Goal: Task Accomplishment & Management: Manage account settings

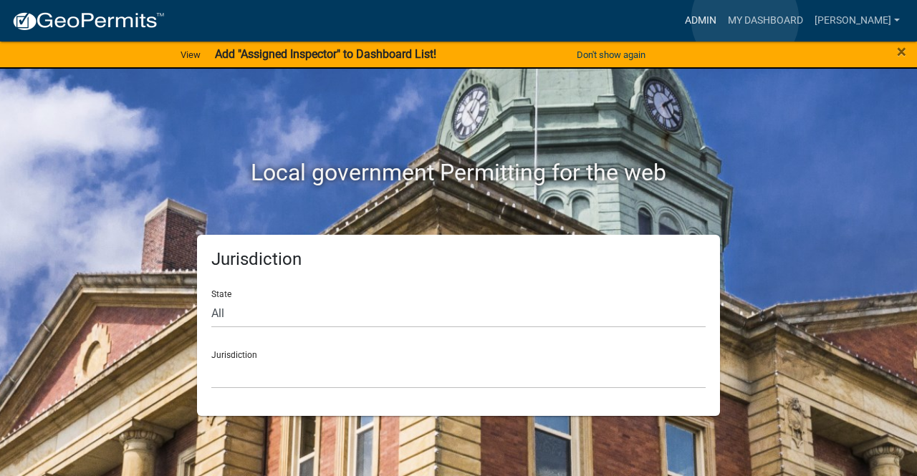
click at [722, 19] on link "Admin" at bounding box center [700, 20] width 43 height 27
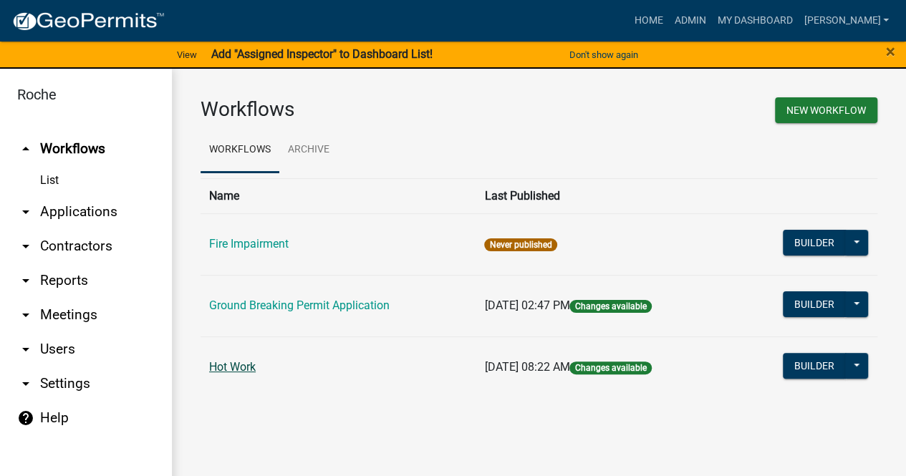
click at [241, 368] on link "Hot Work" at bounding box center [232, 367] width 47 height 14
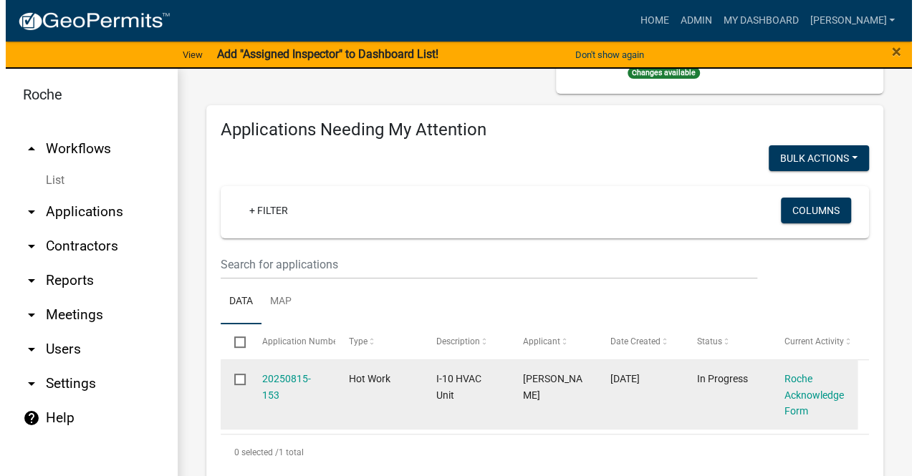
scroll to position [287, 0]
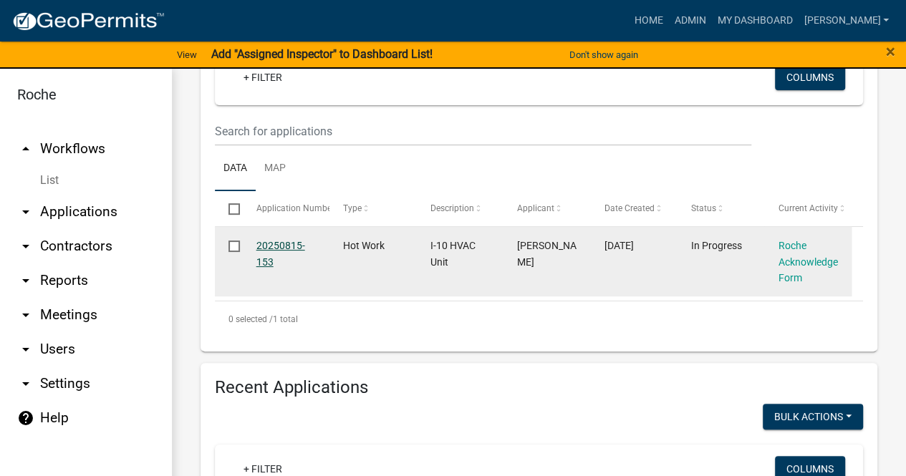
click at [284, 242] on link "20250815-153" at bounding box center [280, 254] width 49 height 28
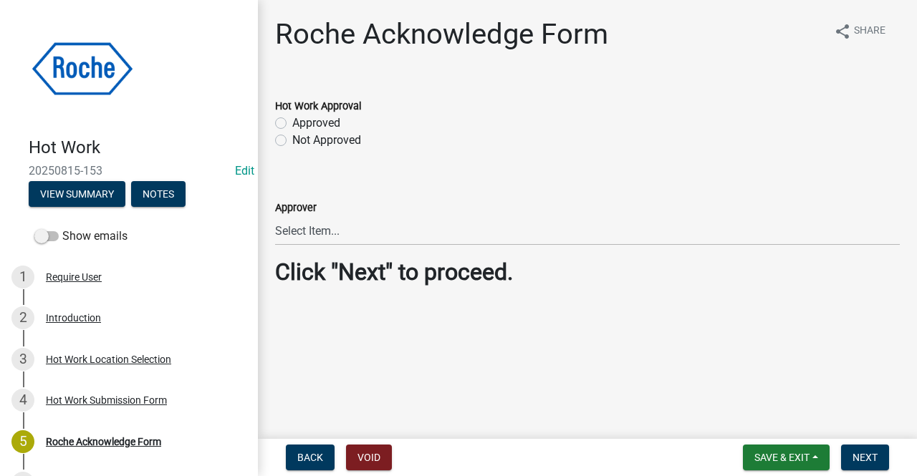
click at [292, 121] on label "Approved" at bounding box center [316, 123] width 48 height 17
click at [292, 121] on input "Approved" at bounding box center [296, 119] width 9 height 9
radio input "true"
click at [863, 454] on span "Next" at bounding box center [865, 457] width 25 height 11
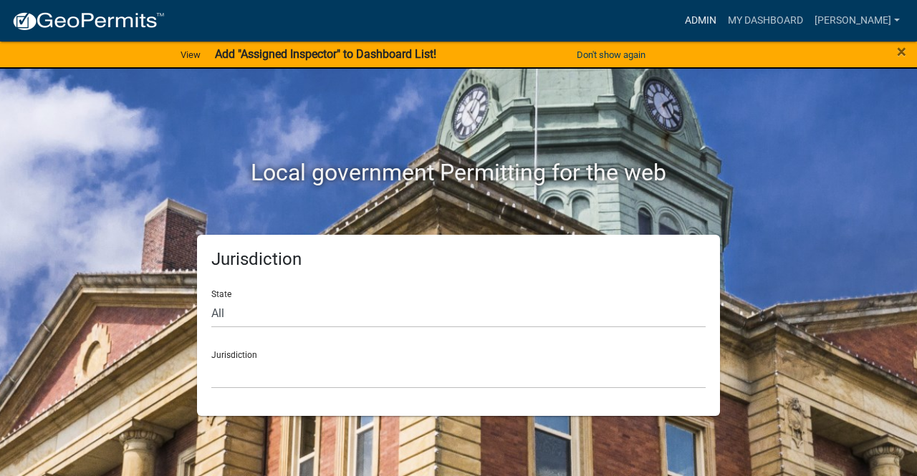
click at [722, 15] on link "Admin" at bounding box center [700, 20] width 43 height 27
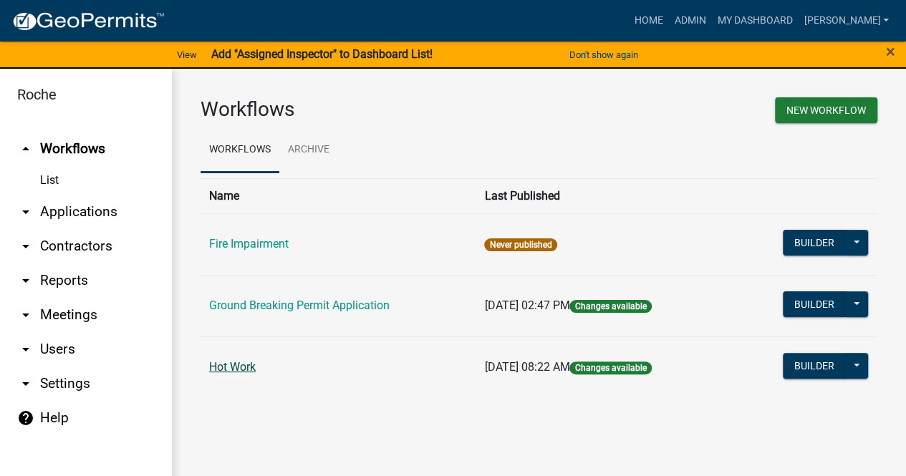
click at [235, 367] on link "Hot Work" at bounding box center [232, 367] width 47 height 14
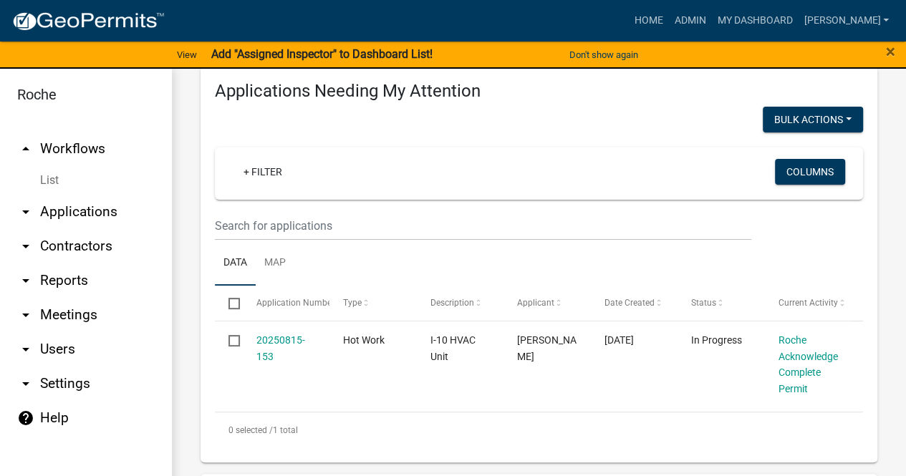
scroll to position [358, 0]
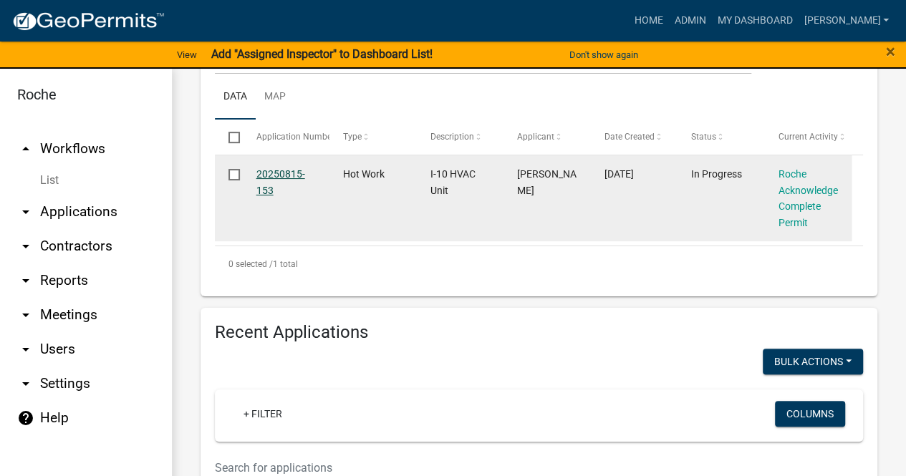
click at [269, 175] on link "20250815-153" at bounding box center [280, 182] width 49 height 28
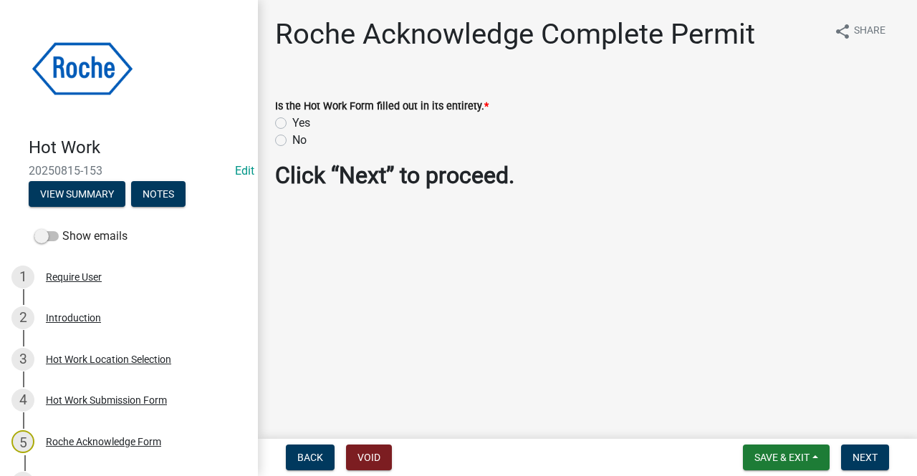
click at [292, 121] on label "Yes" at bounding box center [301, 123] width 18 height 17
click at [292, 121] on input "Yes" at bounding box center [296, 119] width 9 height 9
radio input "true"
click at [860, 453] on span "Next" at bounding box center [865, 457] width 25 height 11
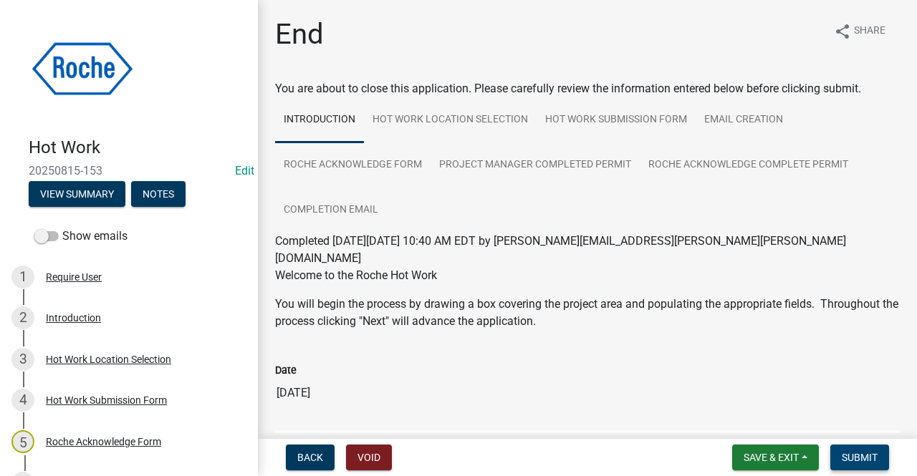
click at [860, 458] on span "Submit" at bounding box center [860, 457] width 36 height 11
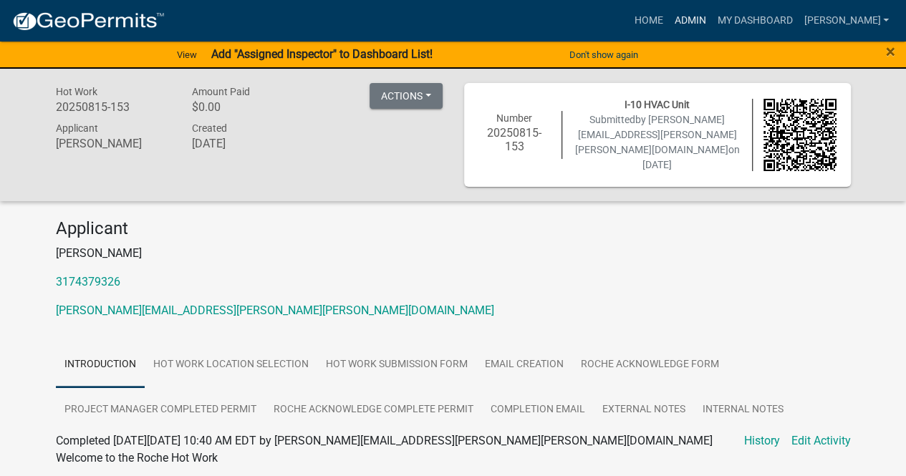
click at [711, 19] on link "Admin" at bounding box center [689, 20] width 43 height 27
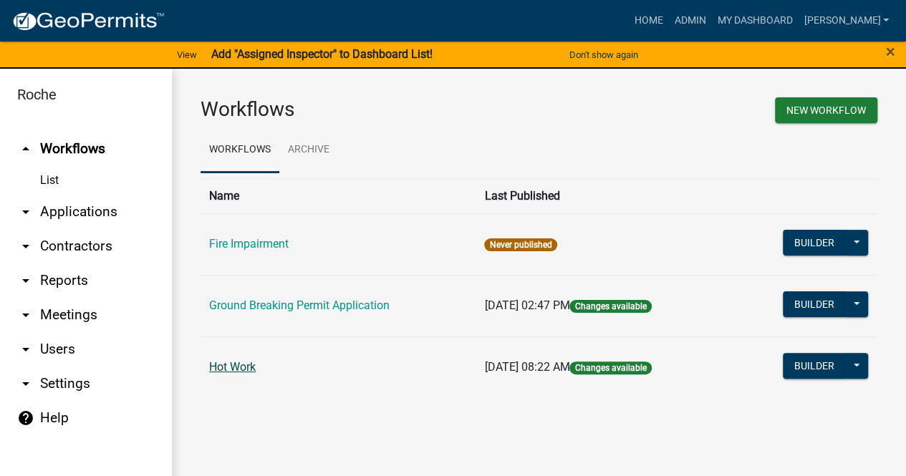
click at [231, 373] on link "Hot Work" at bounding box center [232, 367] width 47 height 14
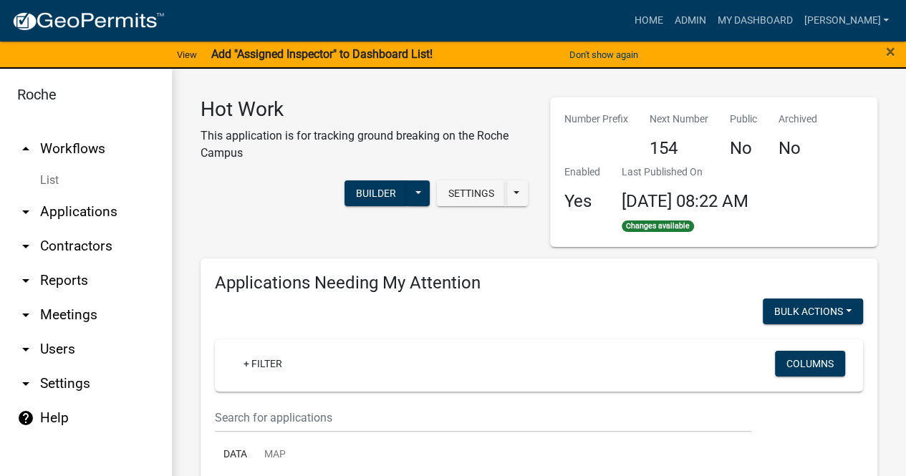
click at [59, 347] on link "arrow_drop_down Users" at bounding box center [86, 349] width 172 height 34
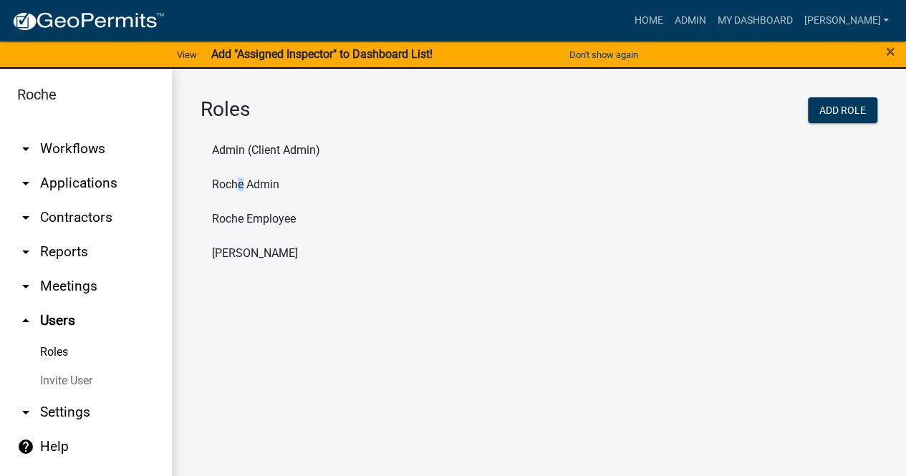
click at [235, 181] on li "Roche Admin" at bounding box center [539, 185] width 677 height 34
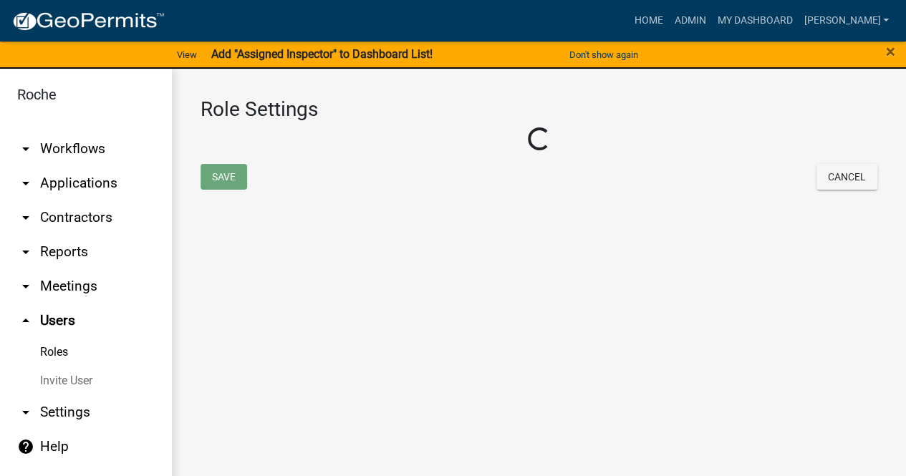
select select "2: yellow"
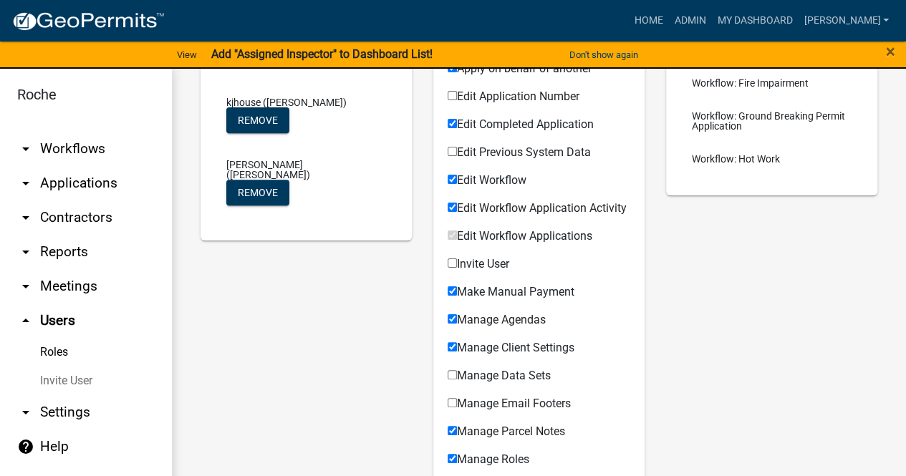
scroll to position [287, 0]
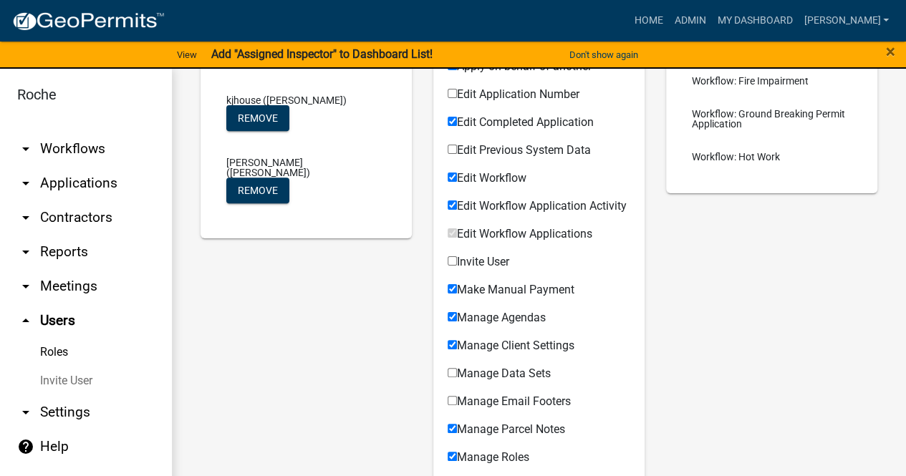
click at [450, 266] on input "Invite User" at bounding box center [452, 260] width 9 height 9
checkbox input "true"
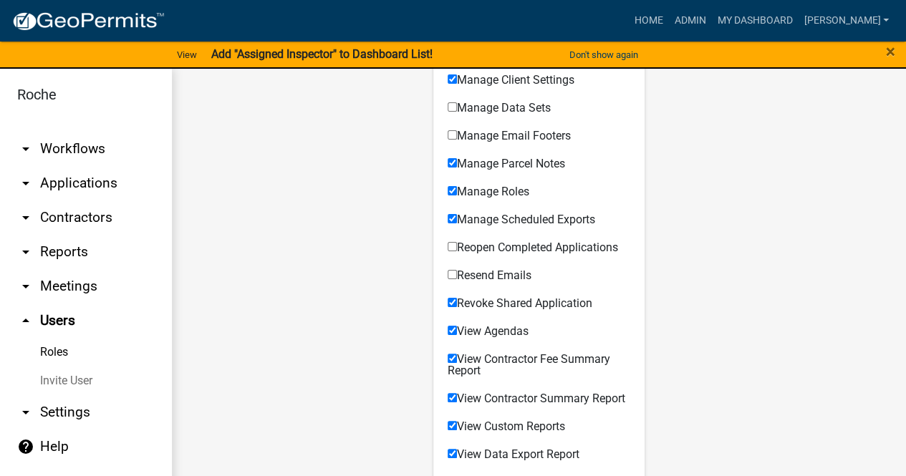
scroll to position [533, 0]
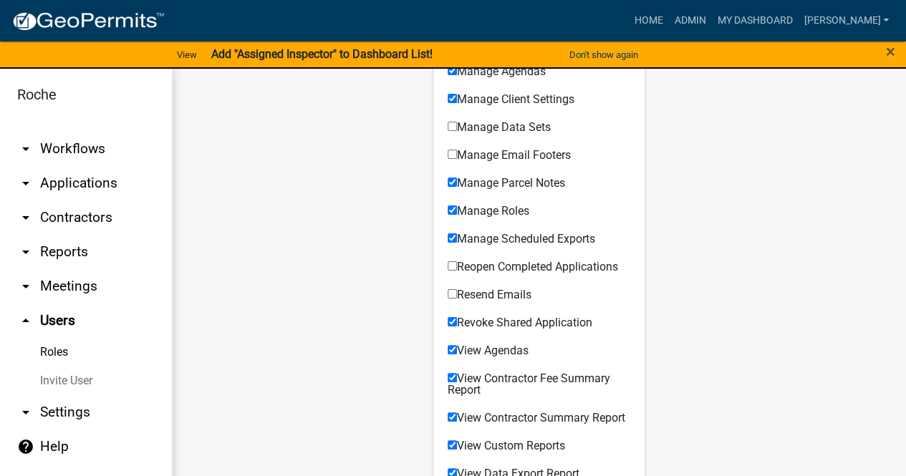
click at [448, 271] on input "Reopen Completed Applications" at bounding box center [452, 265] width 9 height 9
checkbox input "true"
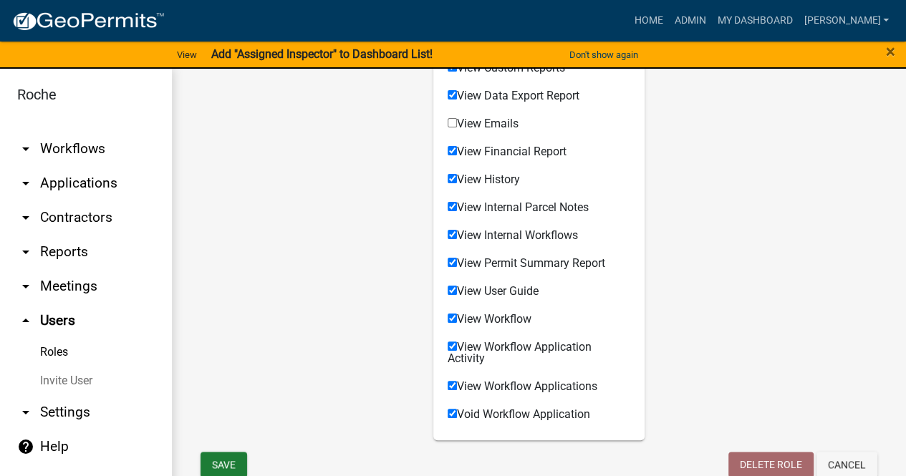
scroll to position [963, 0]
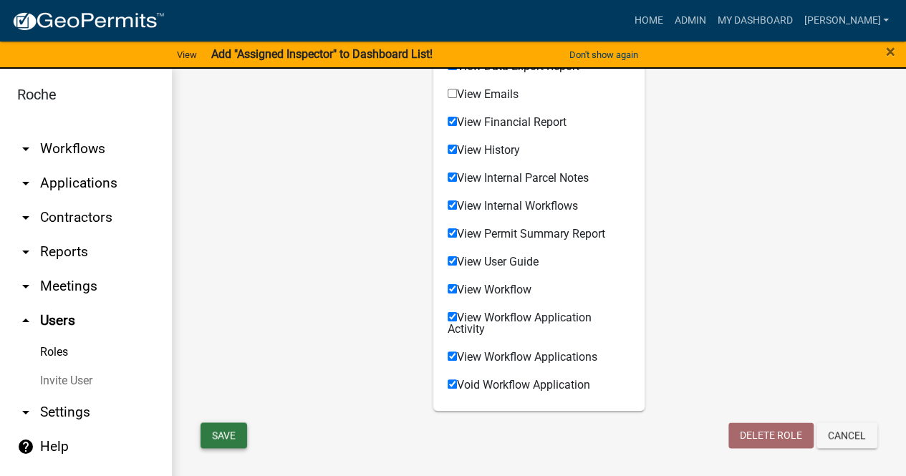
click at [233, 436] on button "Save" at bounding box center [224, 436] width 47 height 26
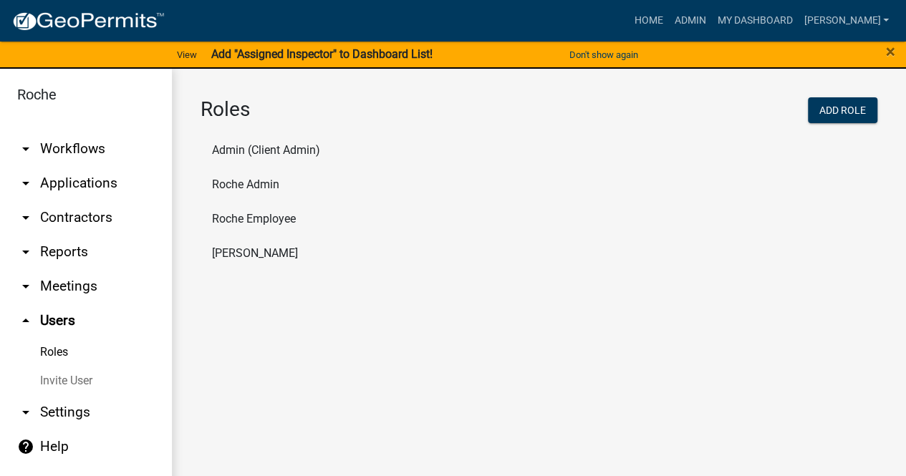
click at [247, 181] on li "Roche Admin" at bounding box center [539, 185] width 677 height 34
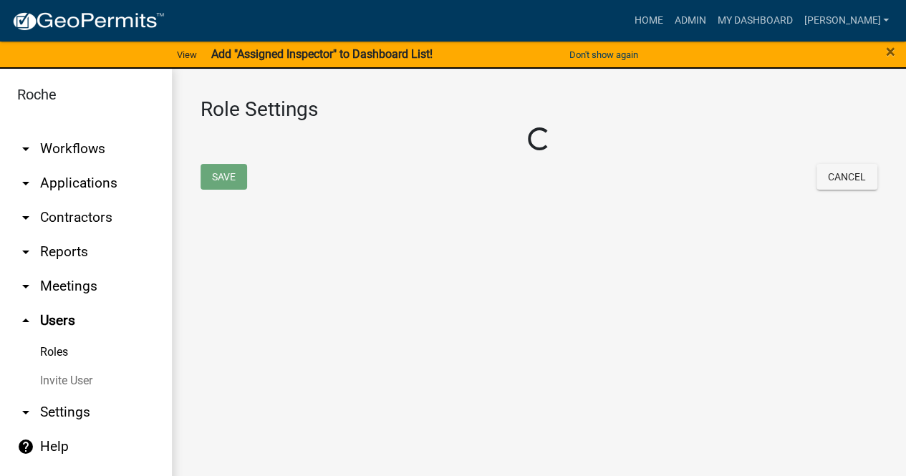
select select "2: yellow"
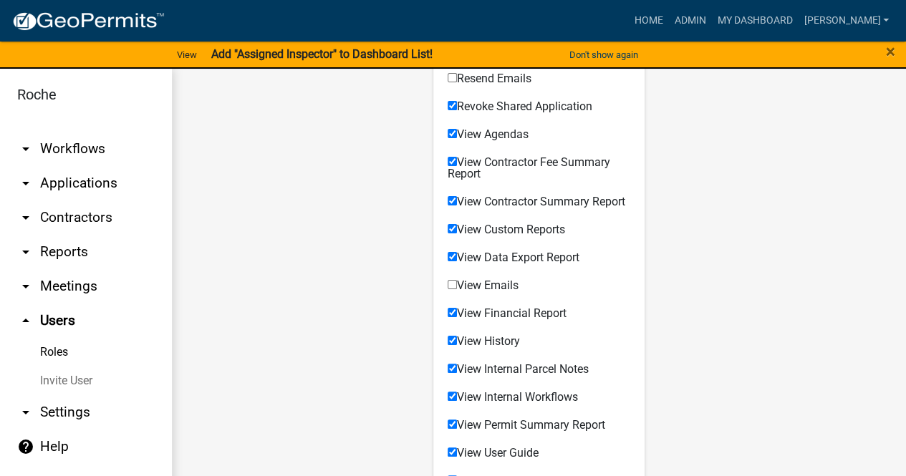
scroll to position [748, 0]
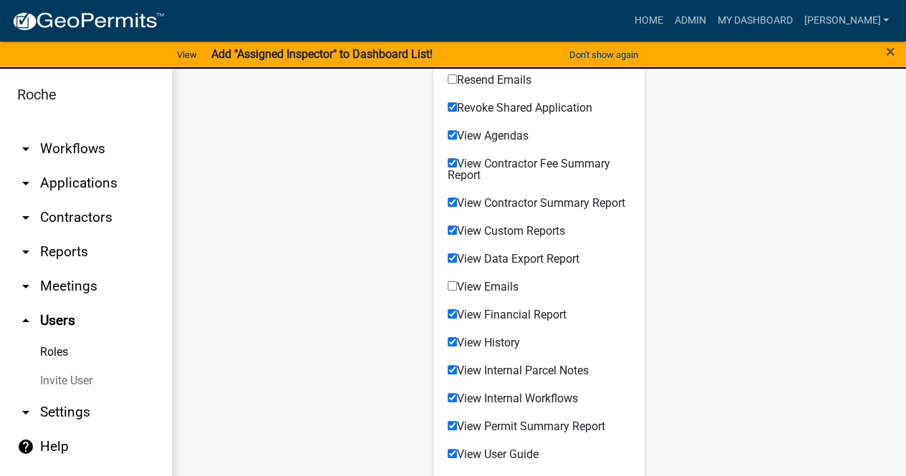
click at [451, 291] on input "View Emails" at bounding box center [452, 286] width 9 height 9
checkbox input "true"
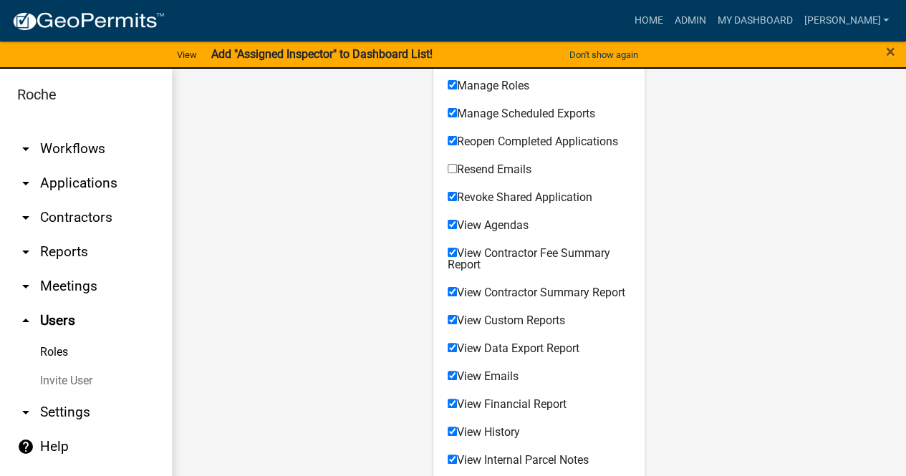
scroll to position [533, 0]
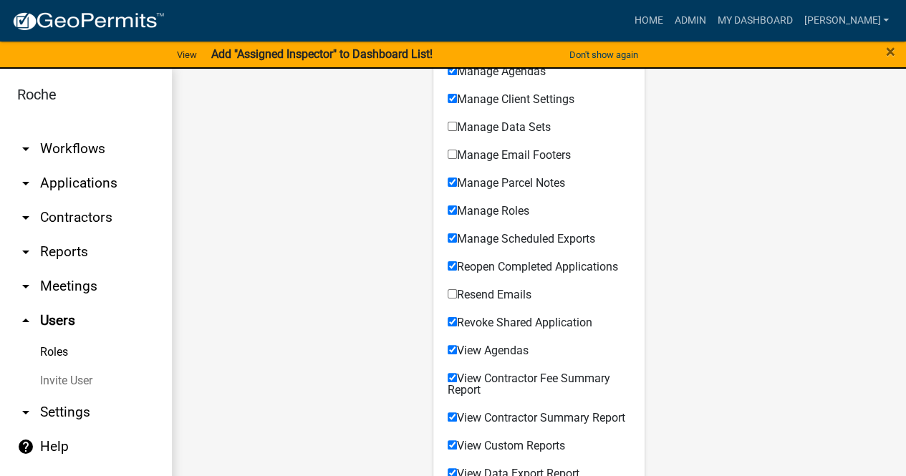
click at [448, 299] on input "Resend Emails" at bounding box center [452, 293] width 9 height 9
checkbox input "true"
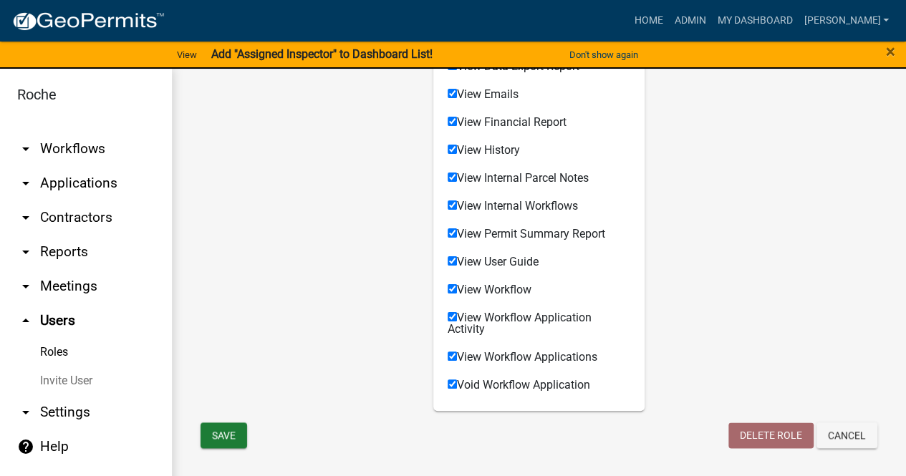
scroll to position [963, 0]
click at [235, 436] on button "Save" at bounding box center [224, 436] width 47 height 26
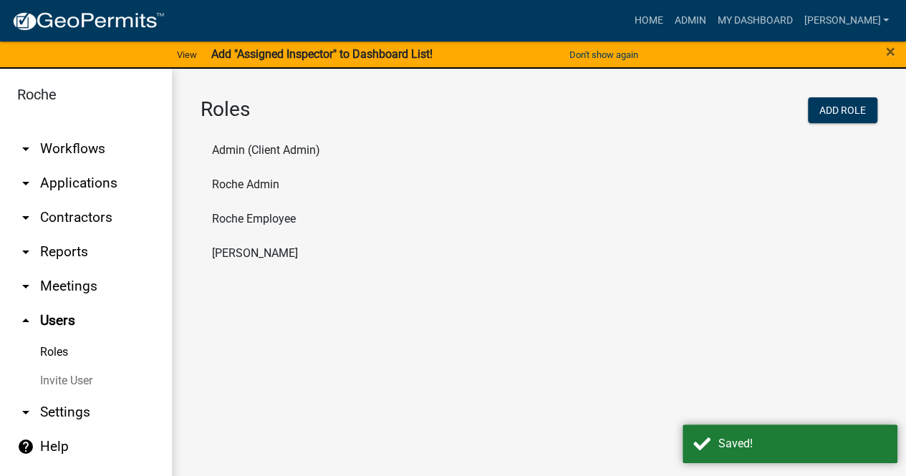
click at [246, 181] on li "Roche Admin" at bounding box center [539, 185] width 677 height 34
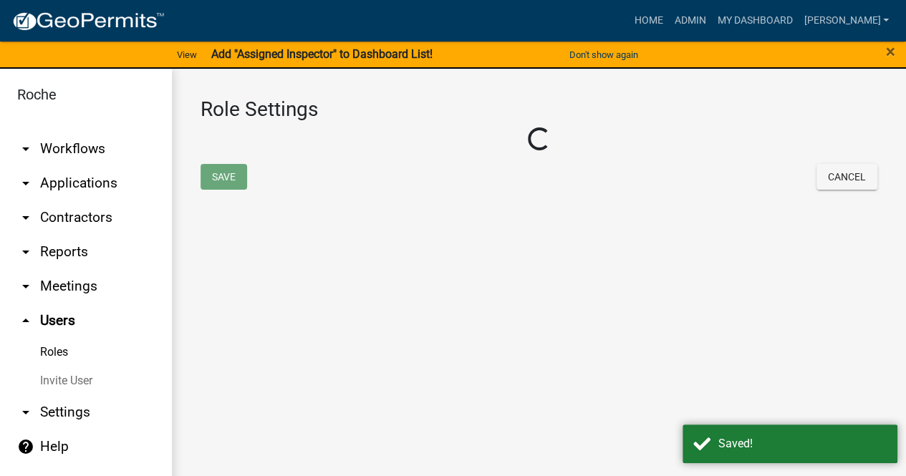
select select "2: yellow"
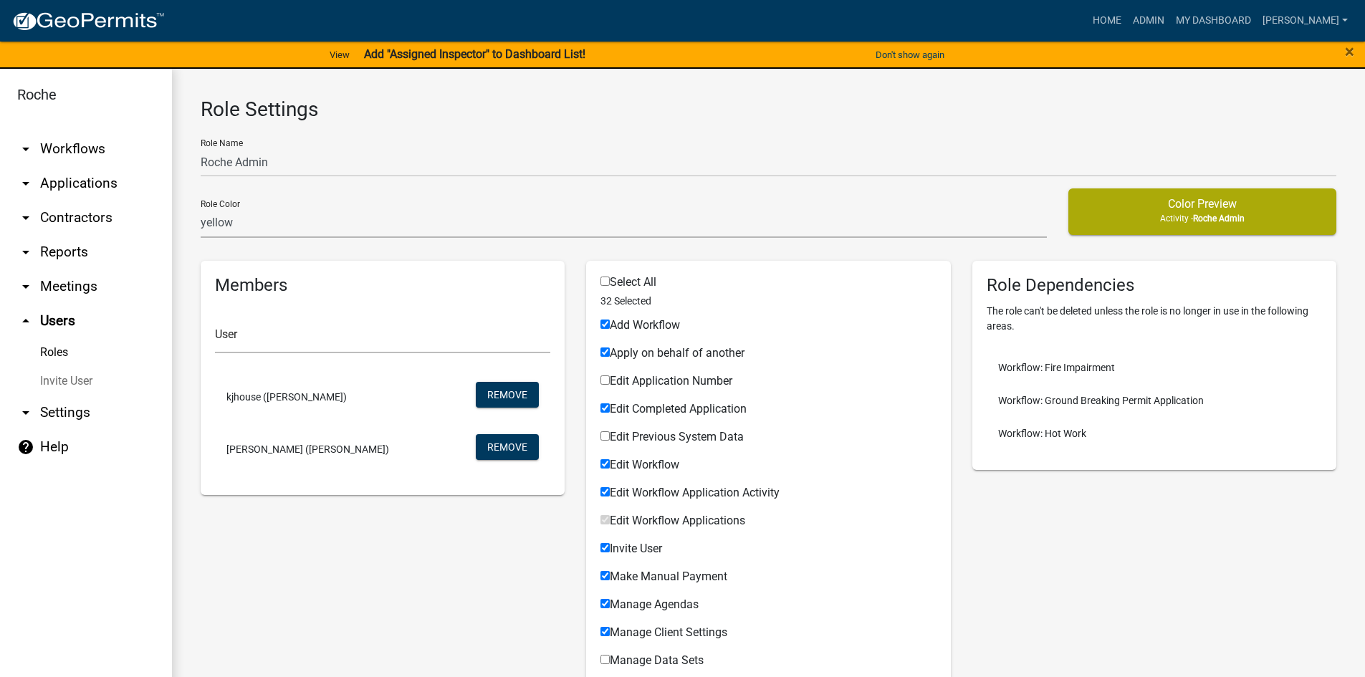
select select "2: yellow"
